Goal: Task Accomplishment & Management: Manage account settings

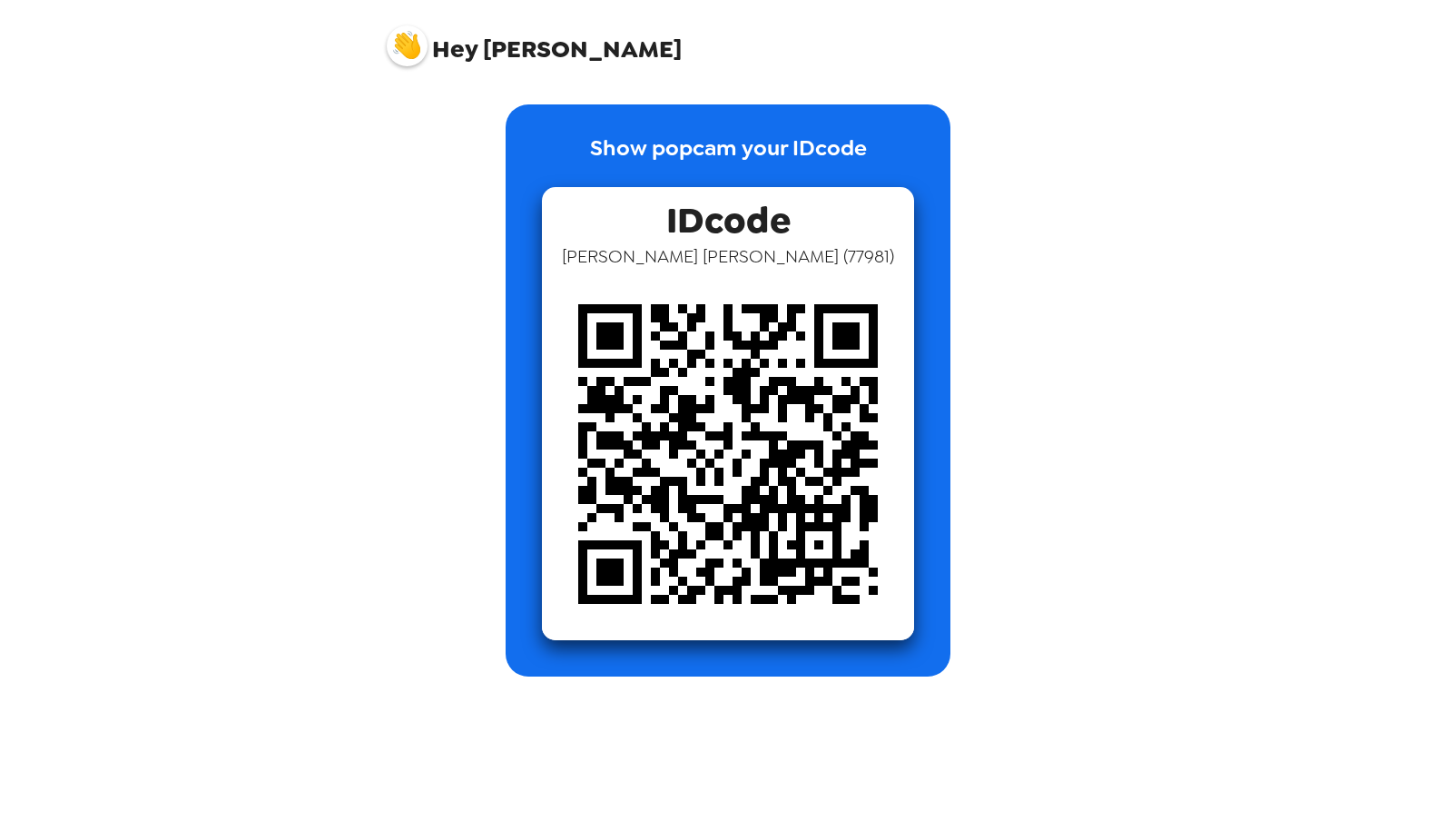
click at [418, 49] on img at bounding box center [407, 45] width 41 height 41
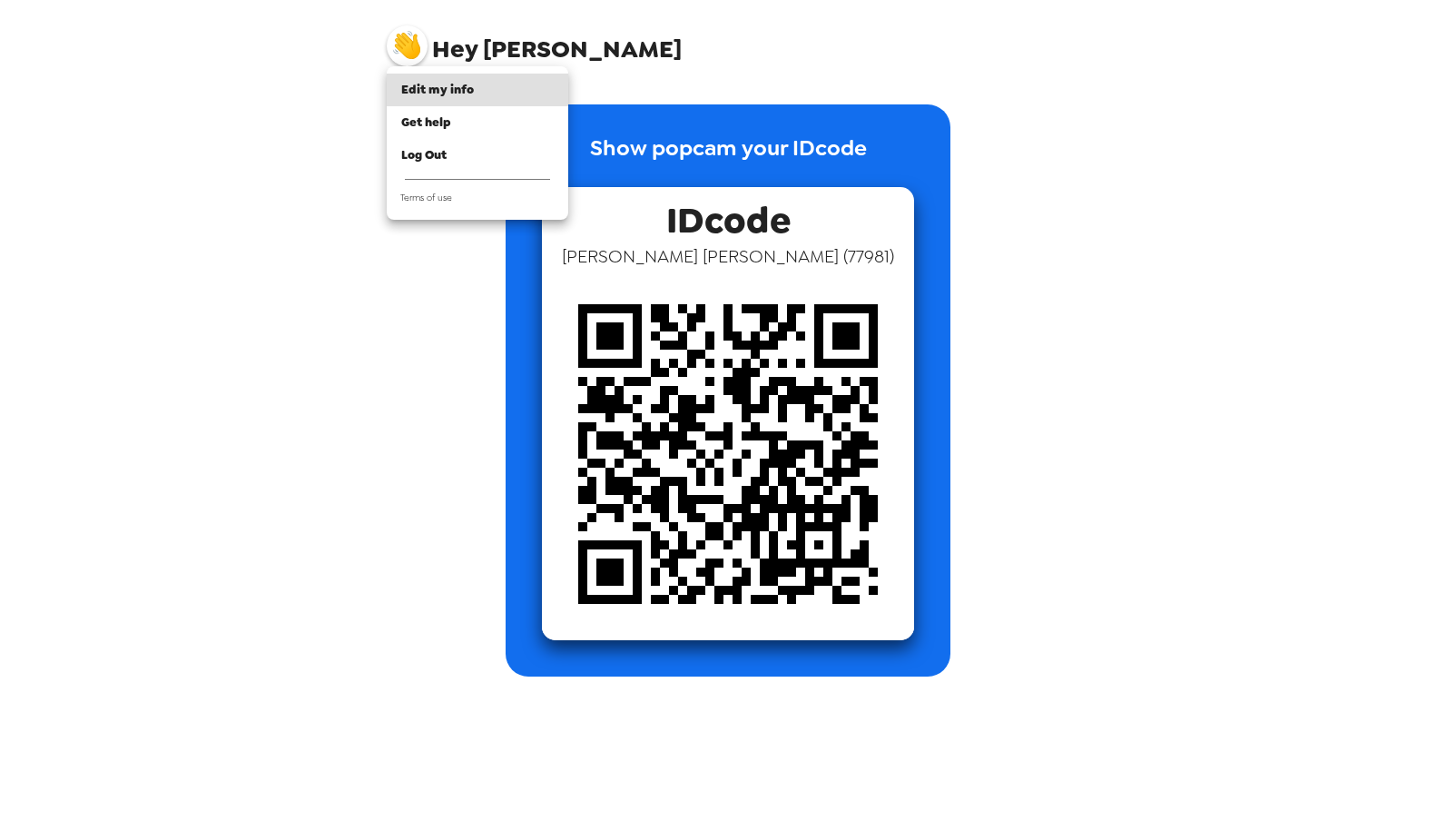
click at [1075, 183] on div at bounding box center [728, 410] width 1456 height 821
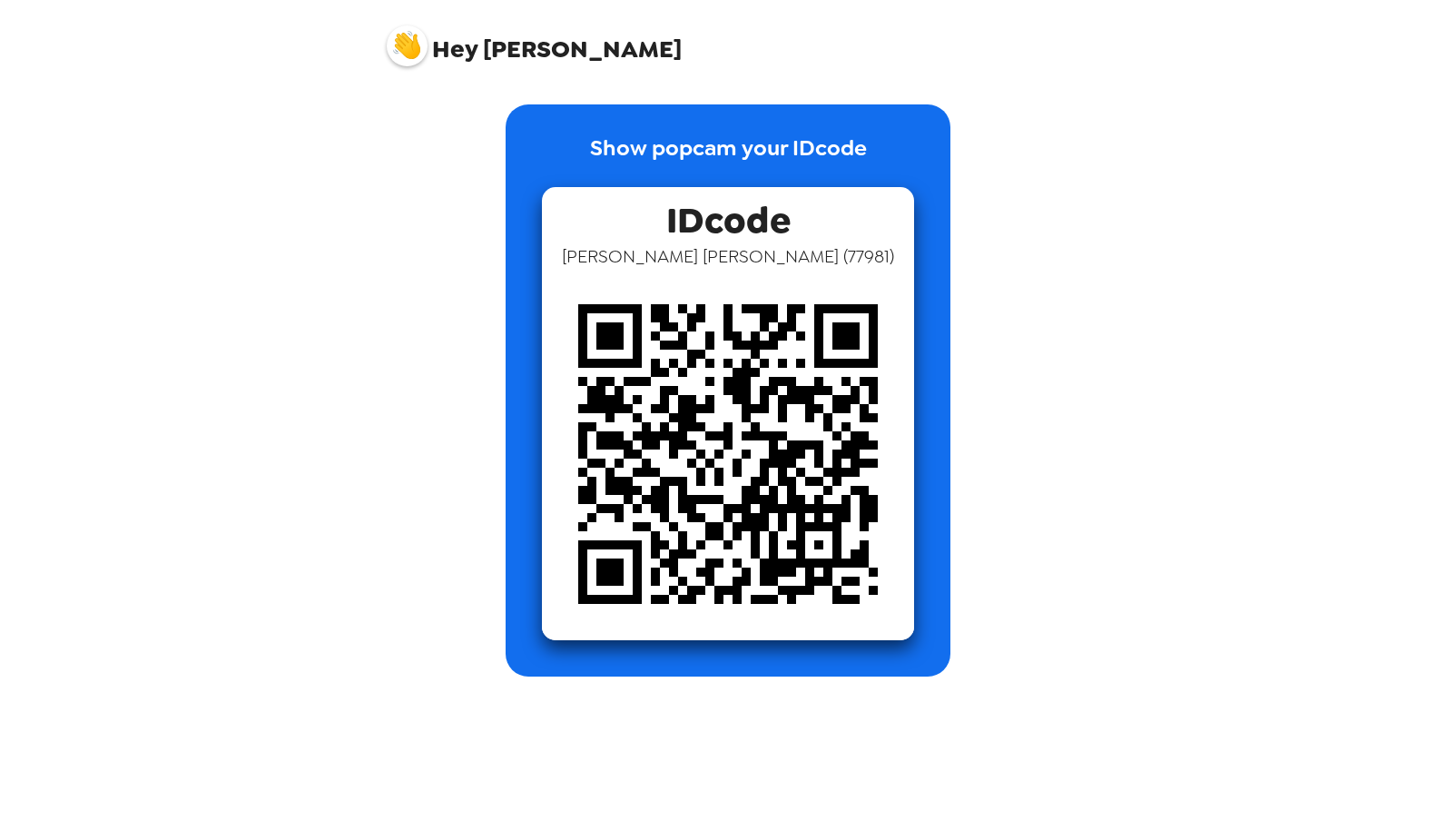
click at [763, 154] on p "Show popcam your IDcode" at bounding box center [728, 159] width 276 height 56
click at [400, 49] on img at bounding box center [407, 45] width 41 height 41
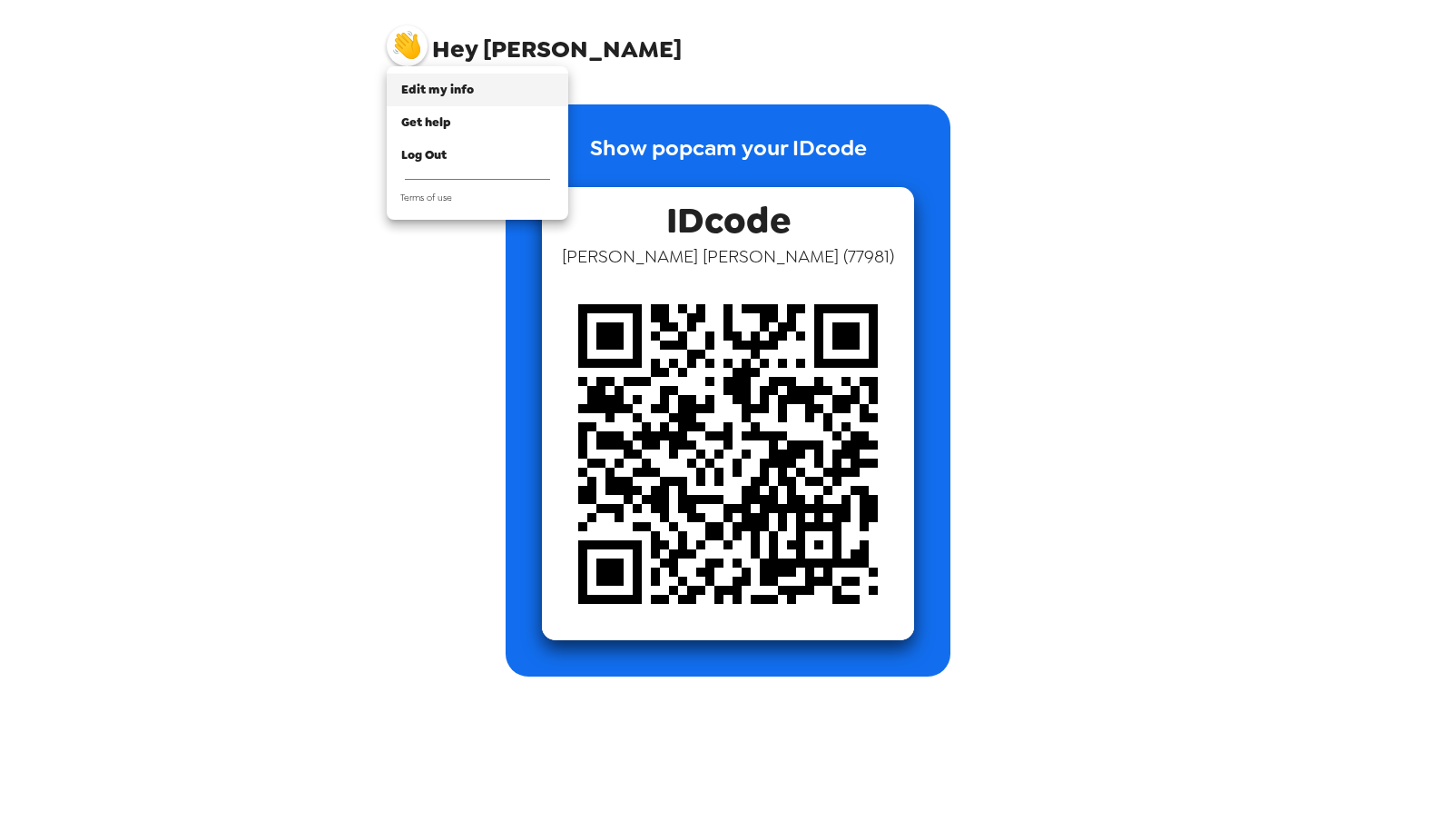
click at [402, 80] on li "Edit my info" at bounding box center [477, 90] width 181 height 33
